Goal: Task Accomplishment & Management: Manage account settings

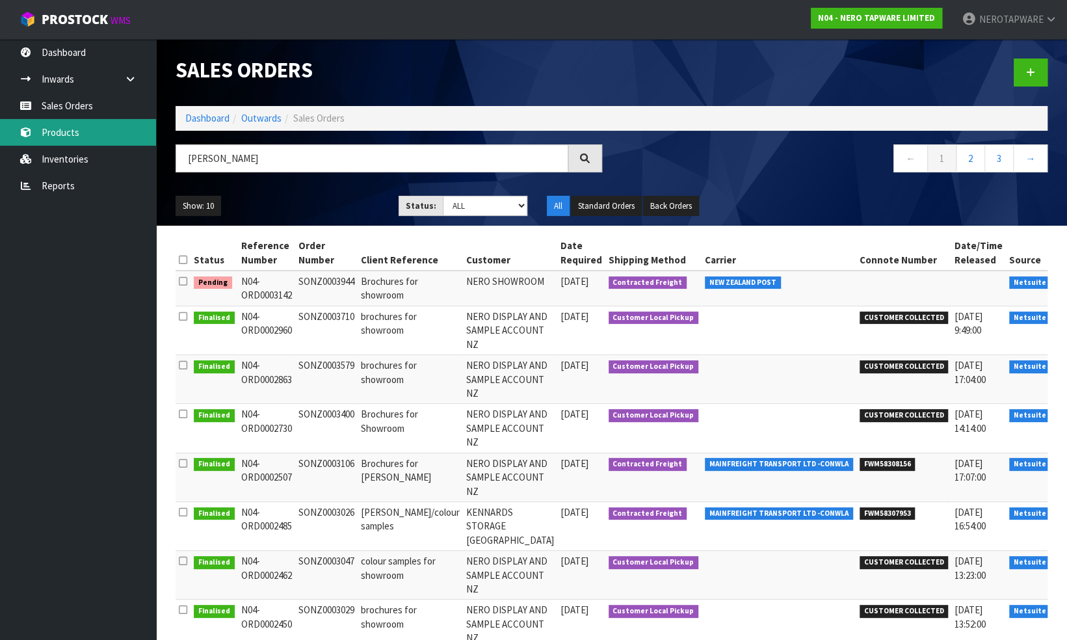
type input "[PERSON_NAME]"
drag, startPoint x: 72, startPoint y: 134, endPoint x: 108, endPoint y: 145, distance: 38.1
click at [72, 134] on link "Products" at bounding box center [78, 132] width 156 height 27
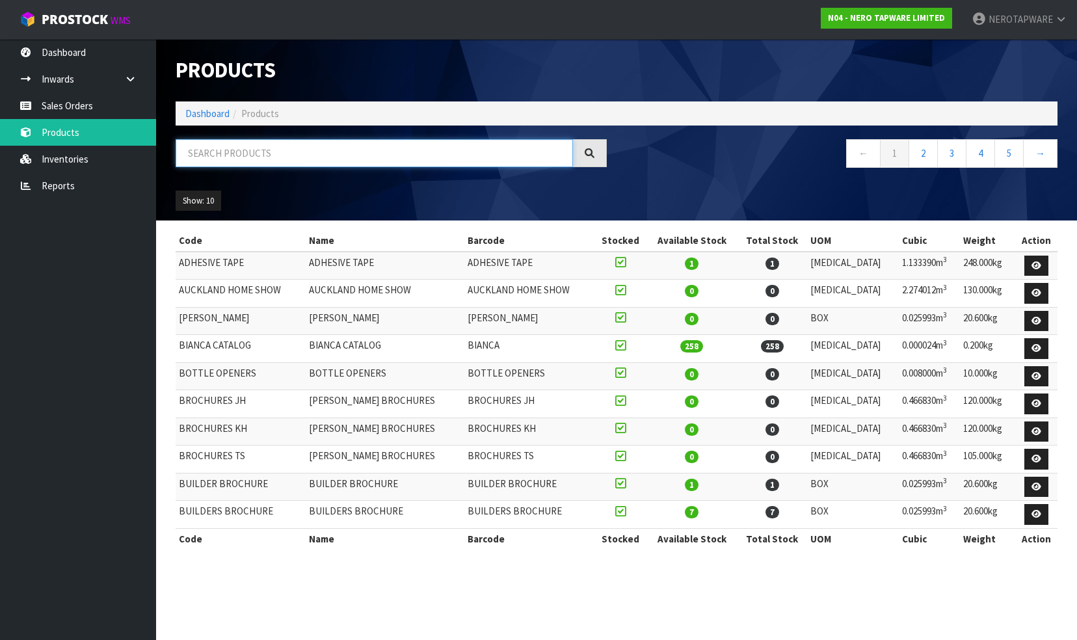
click at [299, 152] on input "text" at bounding box center [374, 153] width 397 height 28
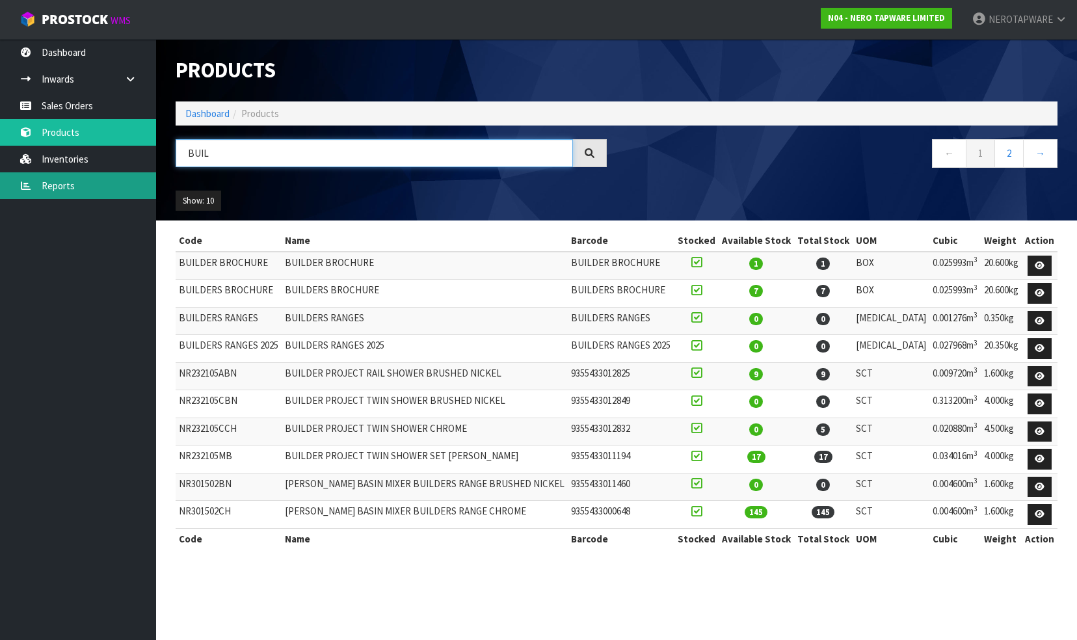
type input "BUIL"
click at [88, 189] on link "Reports" at bounding box center [78, 185] width 156 height 27
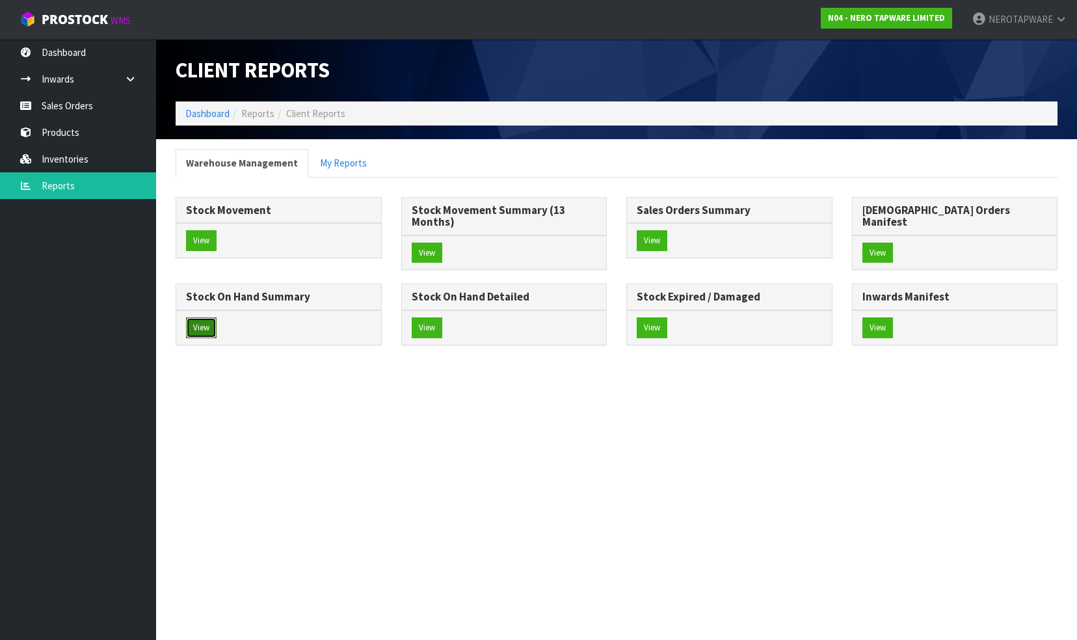
click at [217, 317] on button "View" at bounding box center [201, 327] width 31 height 21
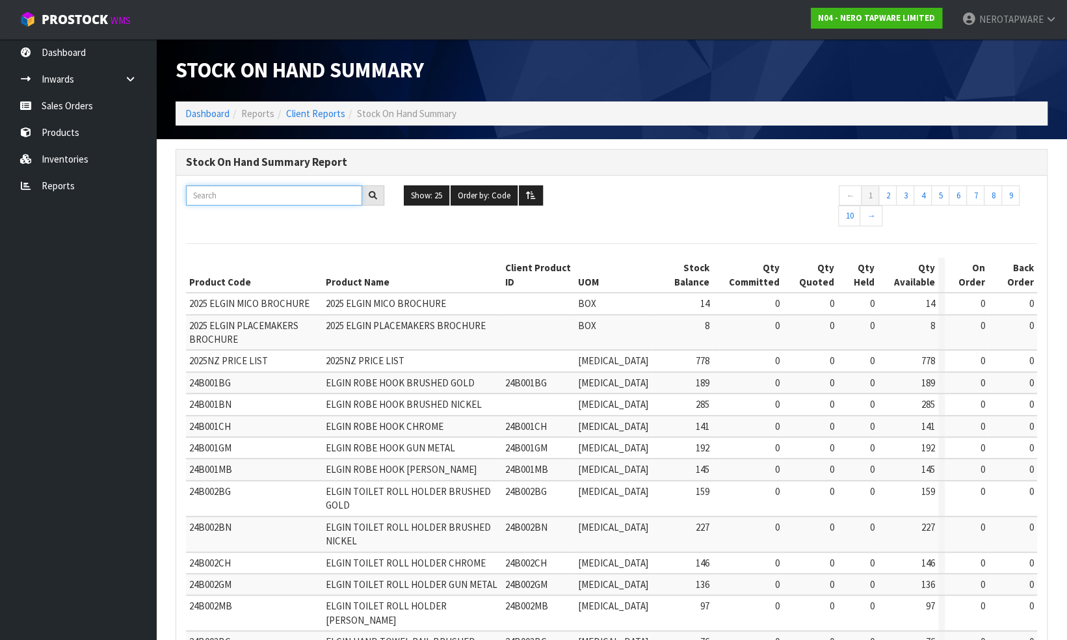
click at [252, 197] on input "text" at bounding box center [274, 195] width 176 height 20
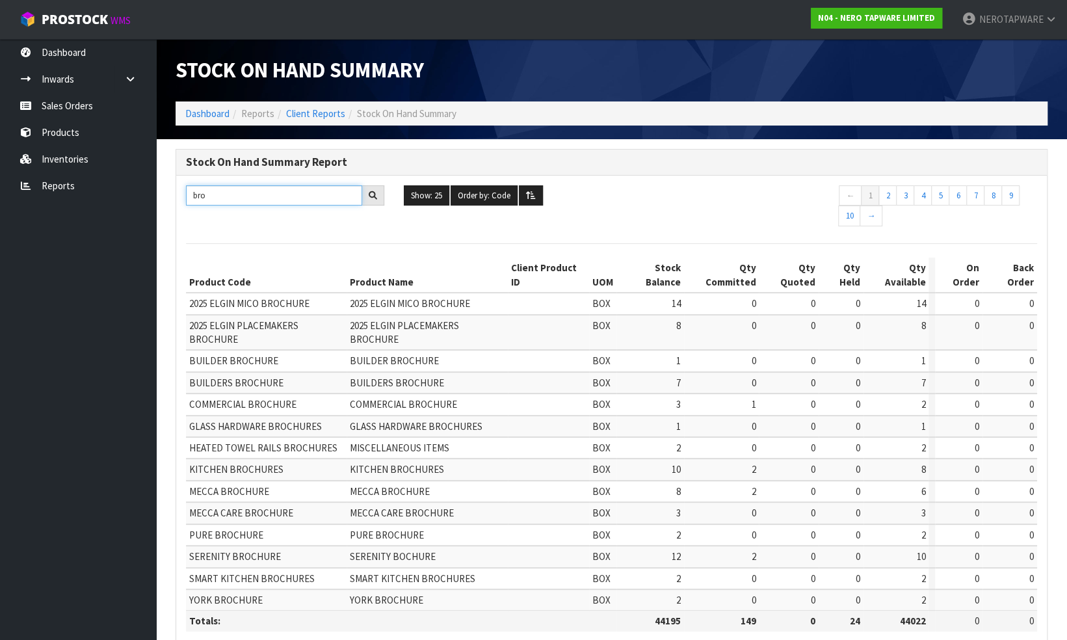
type input "bro"
click at [70, 103] on link "Sales Orders" at bounding box center [78, 105] width 156 height 27
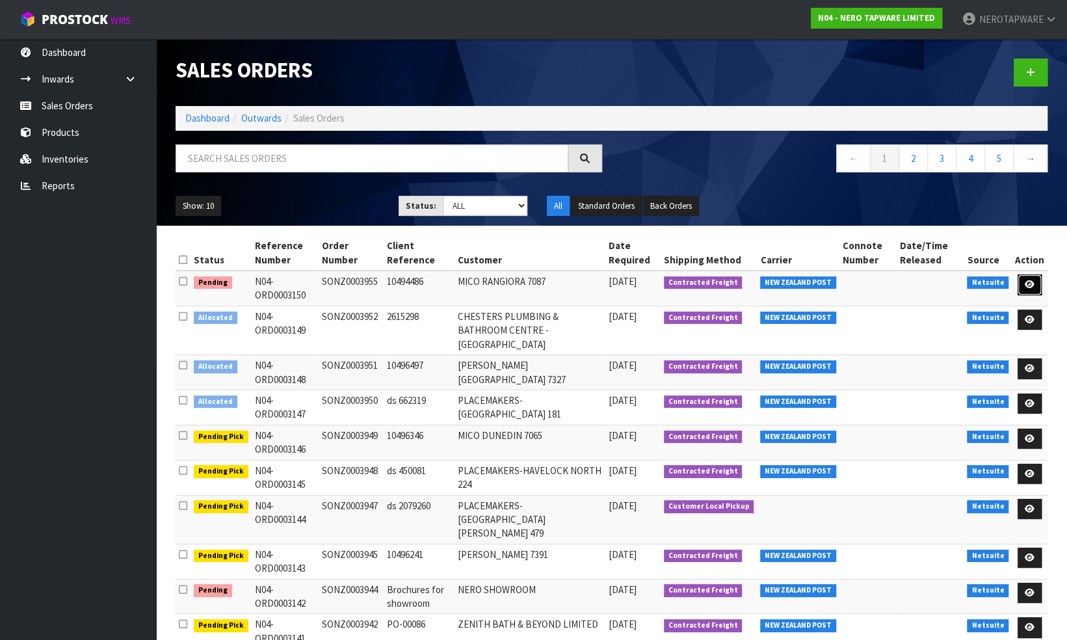
click at [1030, 286] on icon at bounding box center [1030, 284] width 10 height 8
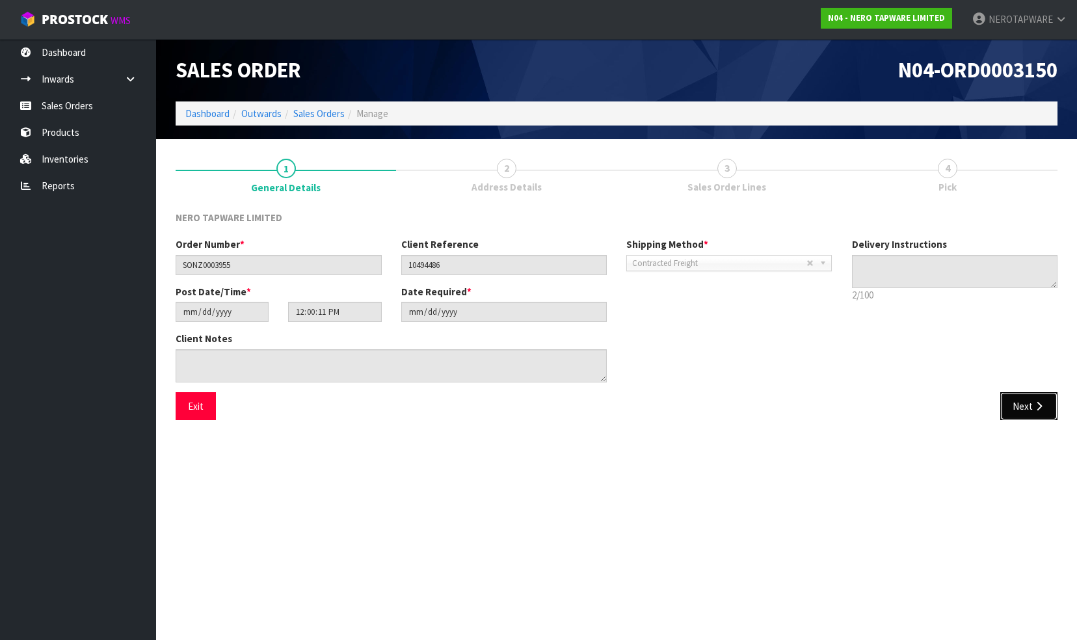
click at [1029, 403] on button "Next" at bounding box center [1028, 406] width 57 height 28
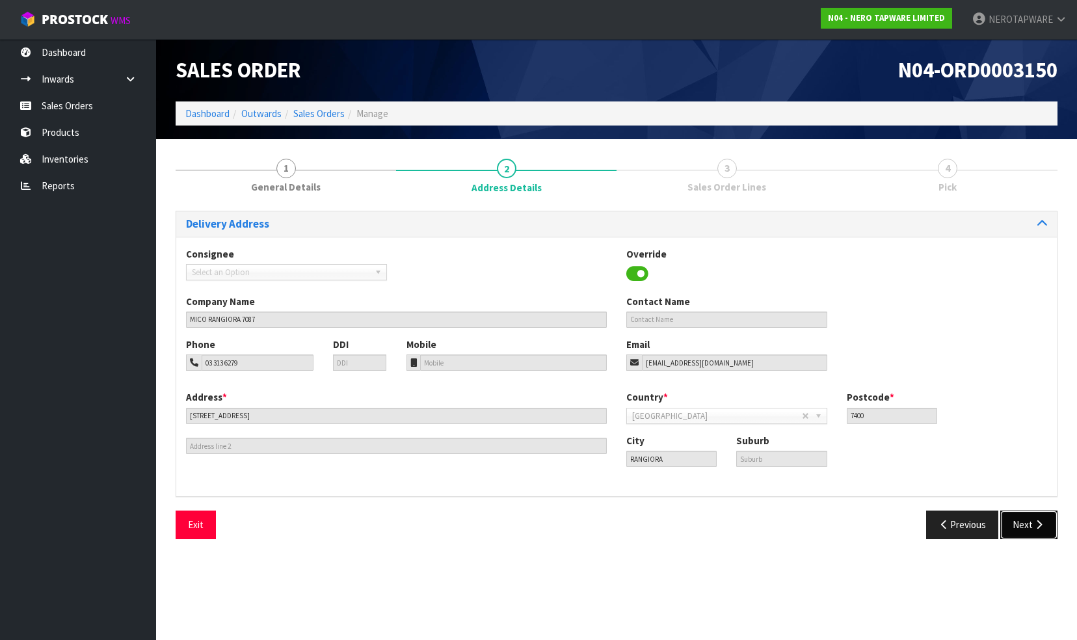
click at [1030, 530] on button "Next" at bounding box center [1028, 525] width 57 height 28
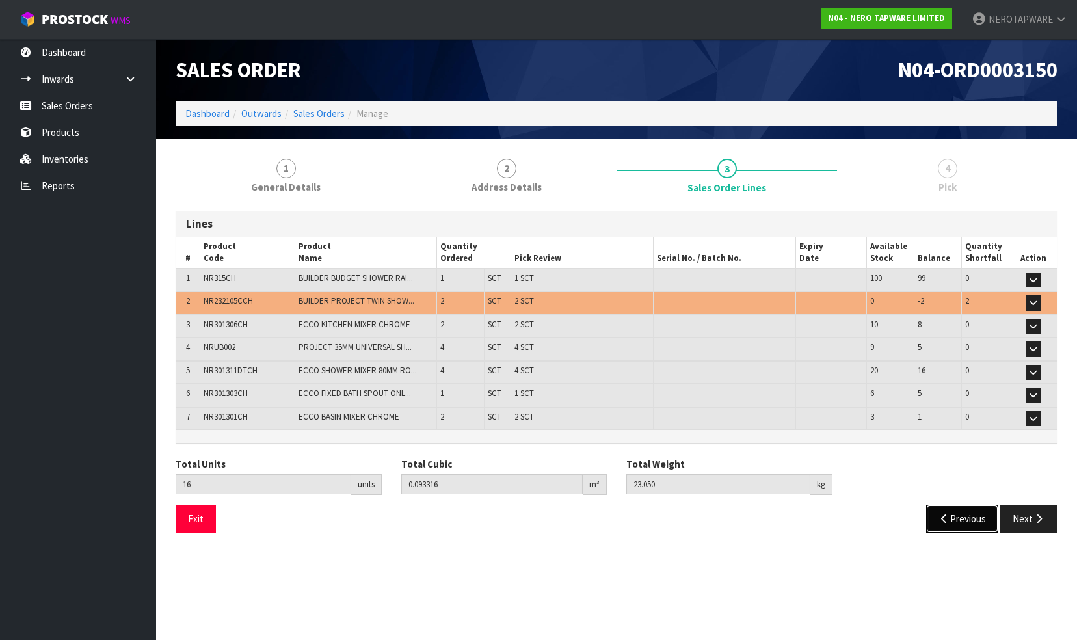
click at [960, 515] on button "Previous" at bounding box center [962, 519] width 73 height 28
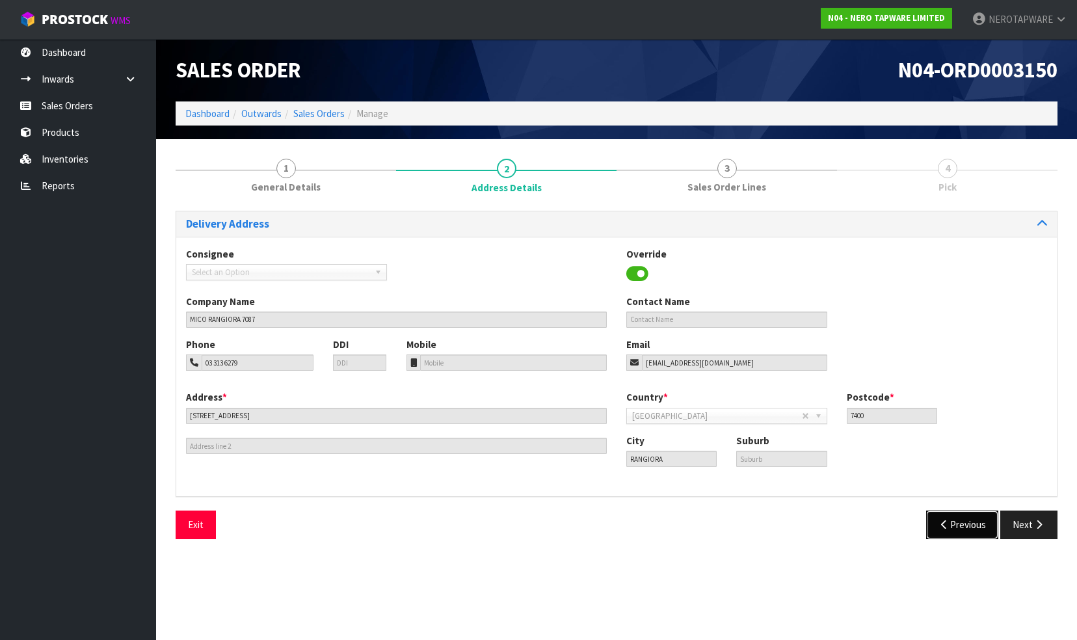
click at [956, 526] on button "Previous" at bounding box center [962, 525] width 73 height 28
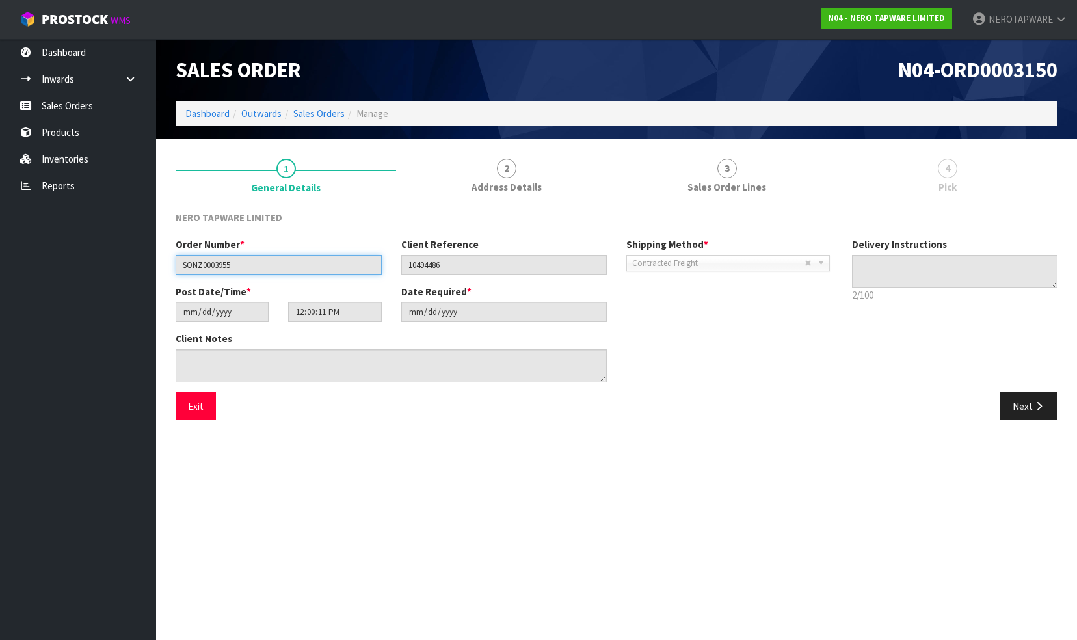
click at [221, 266] on input "SONZ0003955" at bounding box center [279, 265] width 206 height 20
click at [80, 108] on link "Sales Orders" at bounding box center [78, 105] width 156 height 27
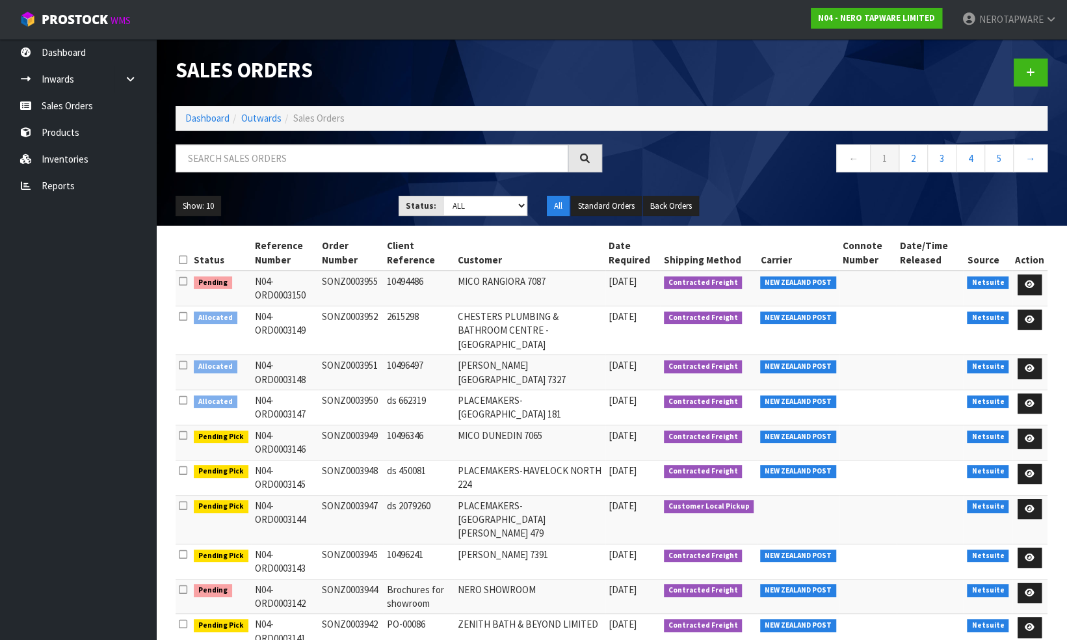
click at [342, 277] on td "SONZ0003955" at bounding box center [351, 288] width 65 height 35
copy td "SONZ0003955"
drag, startPoint x: 513, startPoint y: 234, endPoint x: 504, endPoint y: 237, distance: 9.5
click at [513, 235] on th "Customer" at bounding box center [530, 252] width 151 height 35
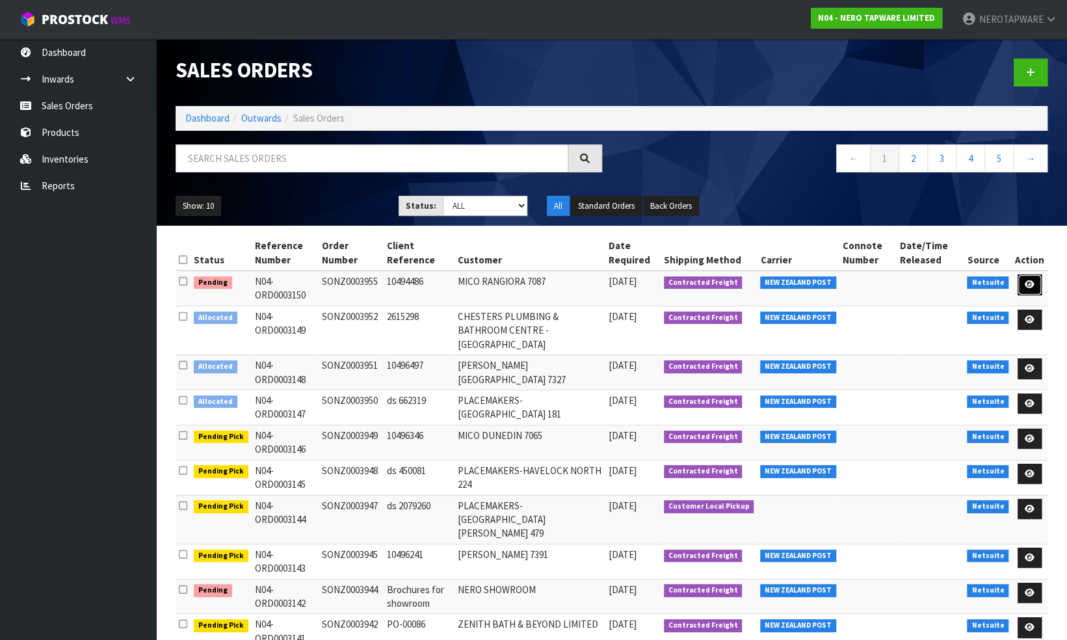
click at [1033, 282] on icon at bounding box center [1030, 284] width 10 height 8
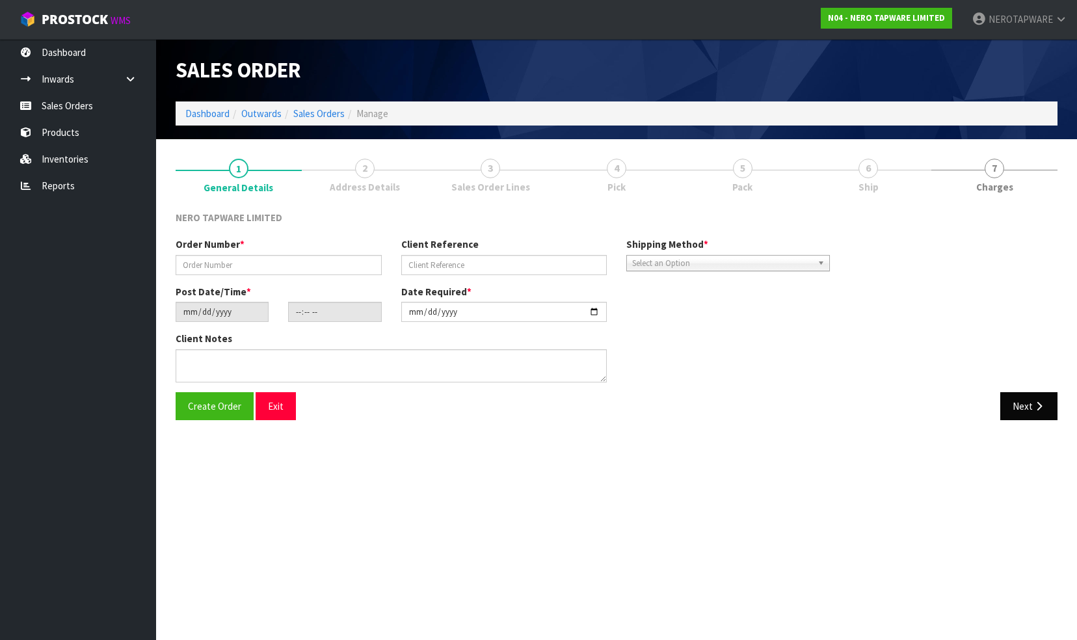
type input "SONZ0003955"
type input "10494486"
type input "[DATE]"
type input "12:00:11.000"
type input "[DATE]"
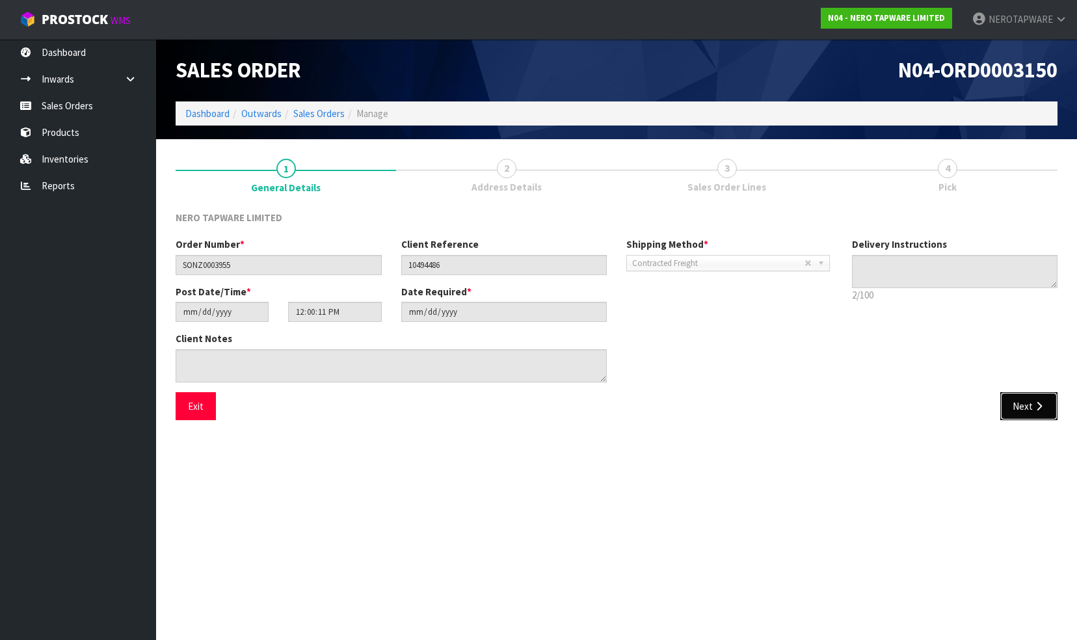
click at [1024, 405] on button "Next" at bounding box center [1028, 406] width 57 height 28
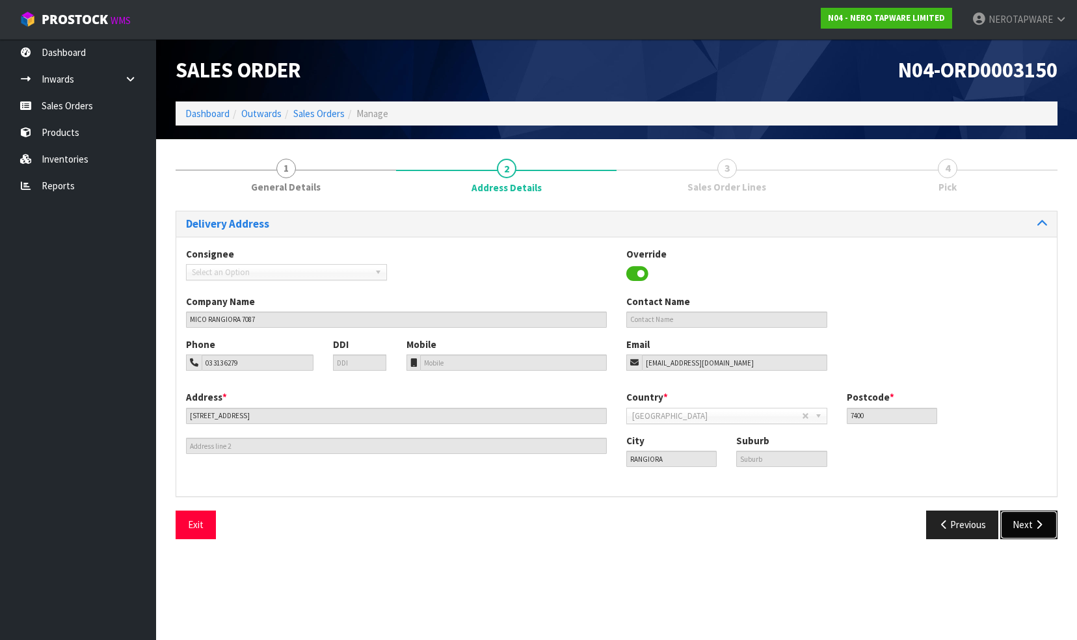
click at [1025, 520] on button "Next" at bounding box center [1028, 525] width 57 height 28
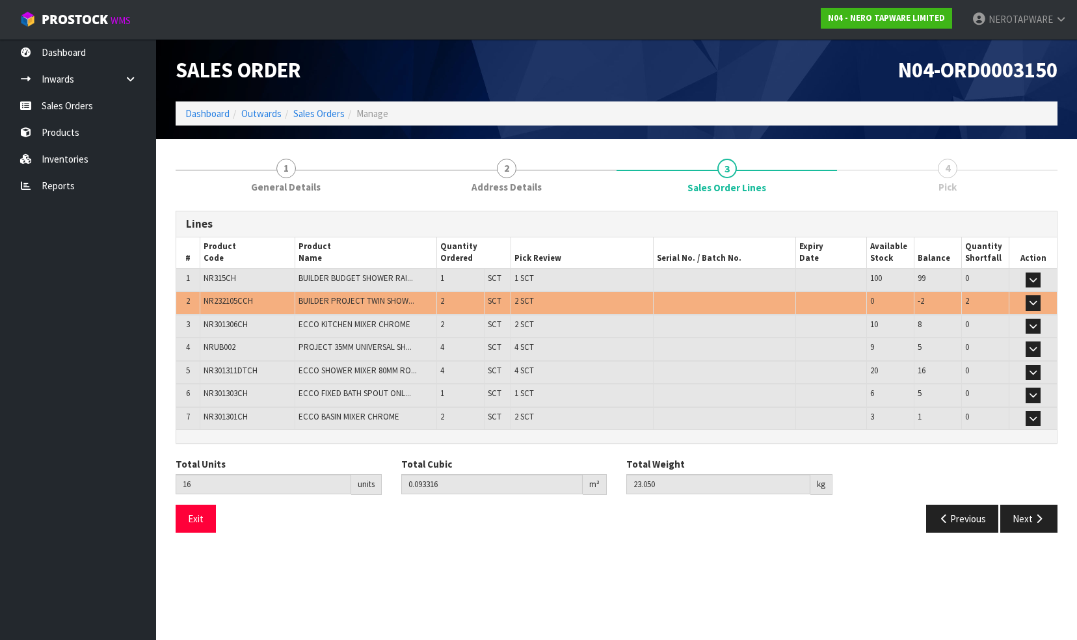
click at [908, 474] on div "Total Units 16 units Total Cubic 0.093316 m³ Total Weight 23.050 kg" at bounding box center [617, 480] width 902 height 47
